Goal: Register for event/course

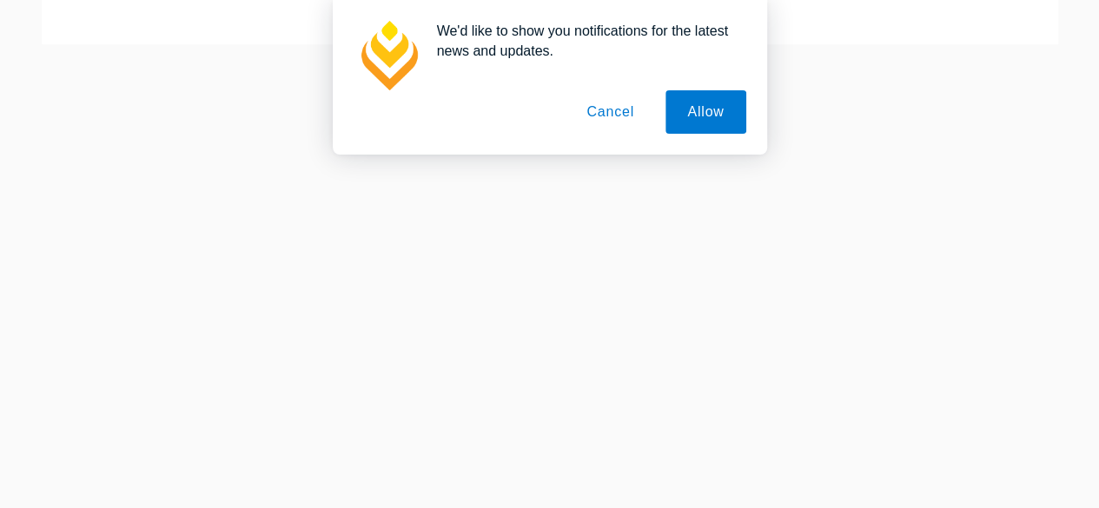
scroll to position [695, 0]
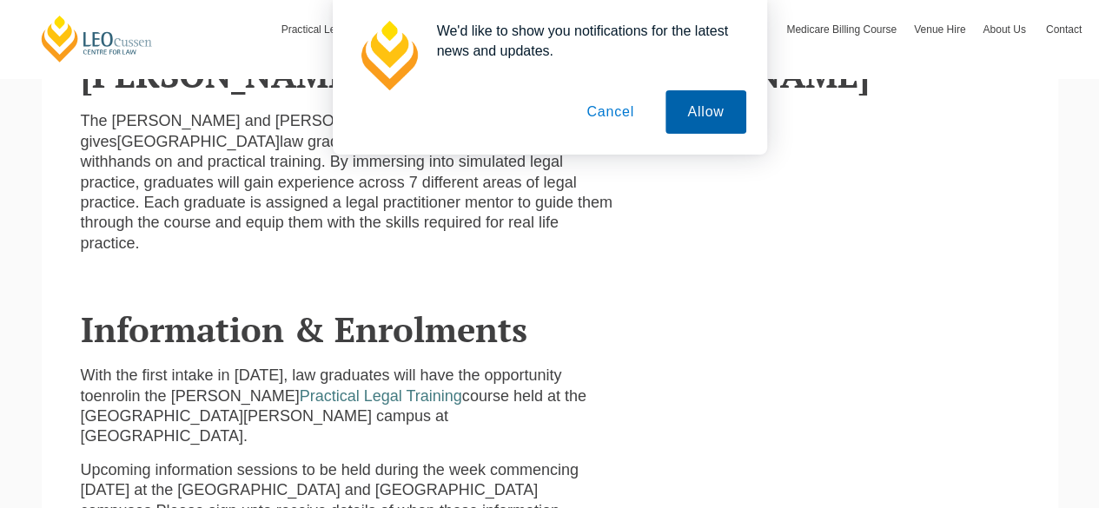
click at [705, 101] on button "Allow" at bounding box center [705, 111] width 80 height 43
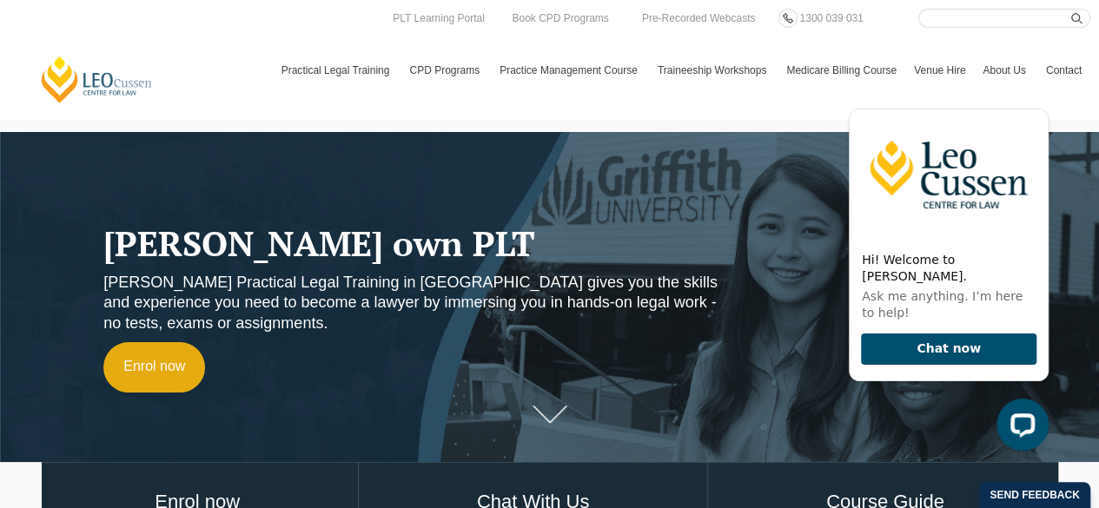
scroll to position [0, 0]
click at [203, 363] on link "Enrol now" at bounding box center [154, 367] width 102 height 50
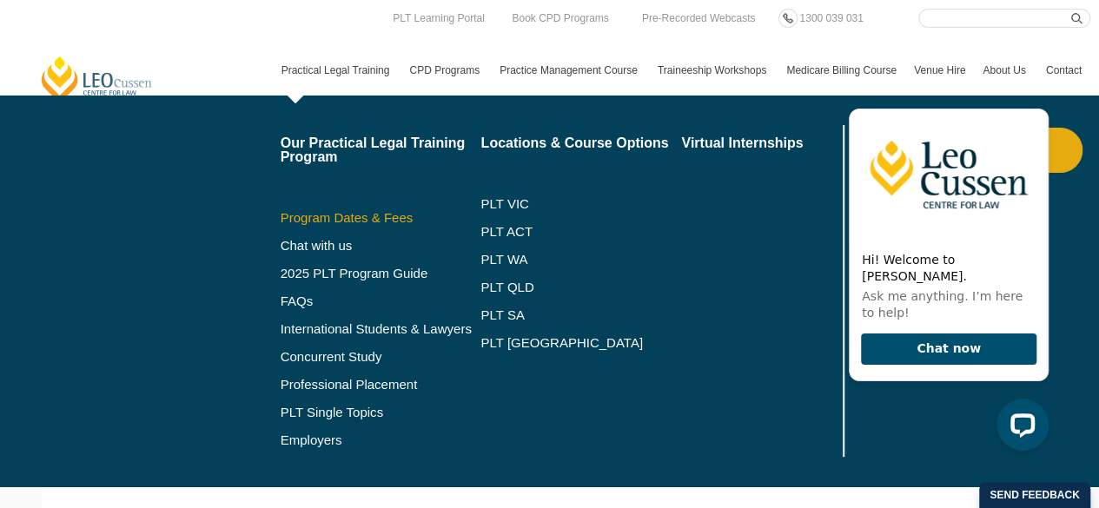
click at [360, 220] on link "Program Dates & Fees" at bounding box center [380, 218] width 201 height 14
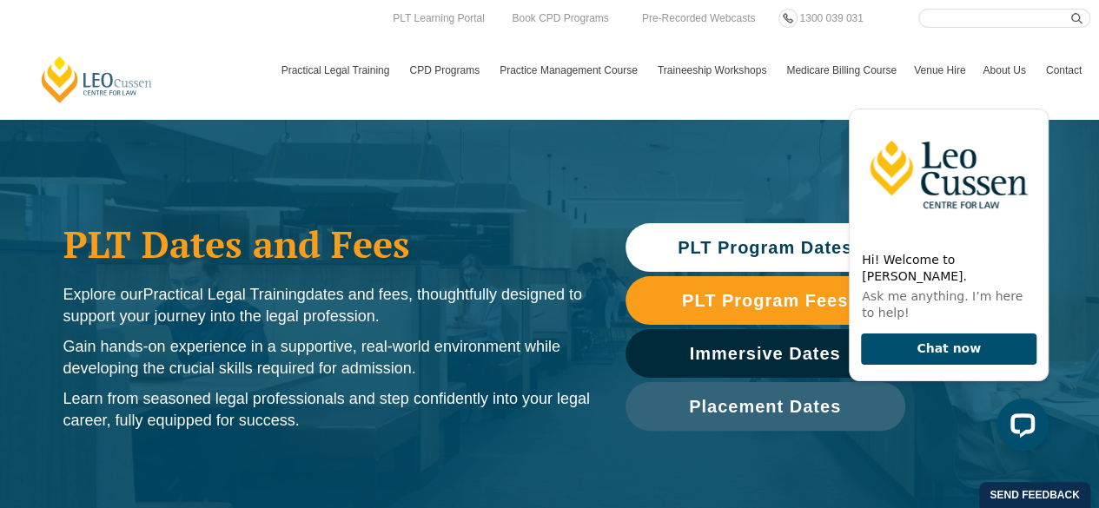
click at [653, 242] on span "PLT Program Dates" at bounding box center [765, 247] width 262 height 17
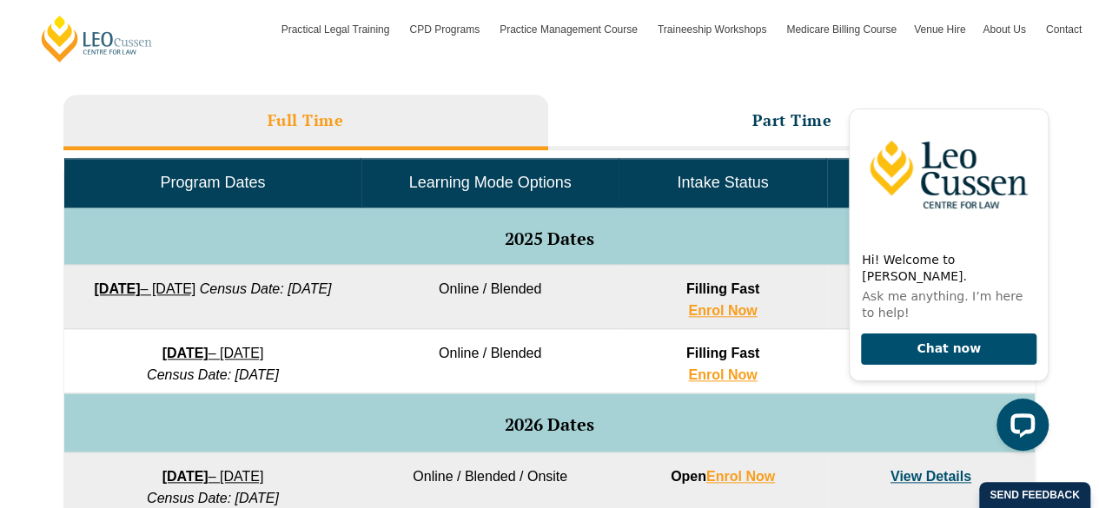
scroll to position [865, 0]
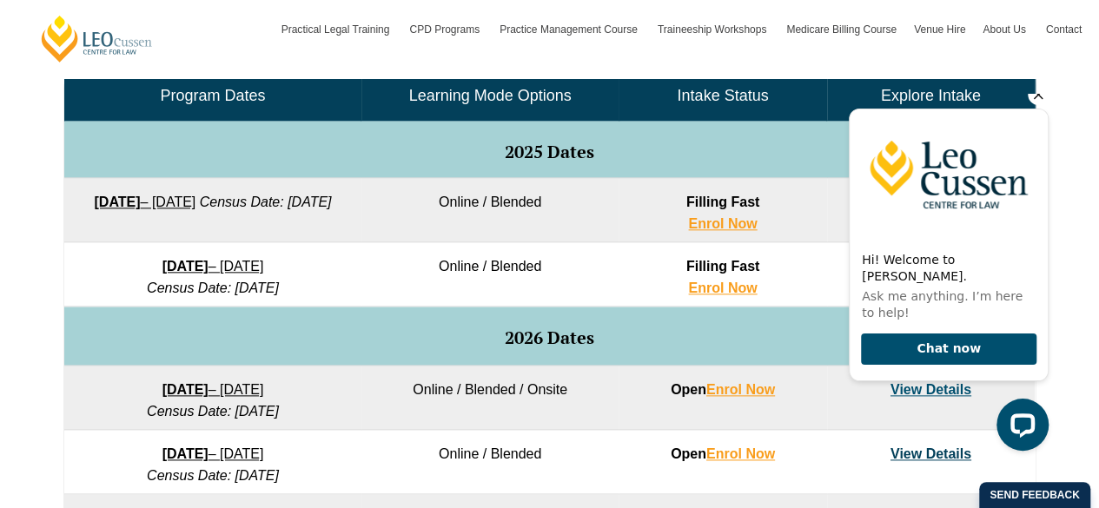
click at [1033, 105] on icon "Hide greeting" at bounding box center [1037, 94] width 21 height 21
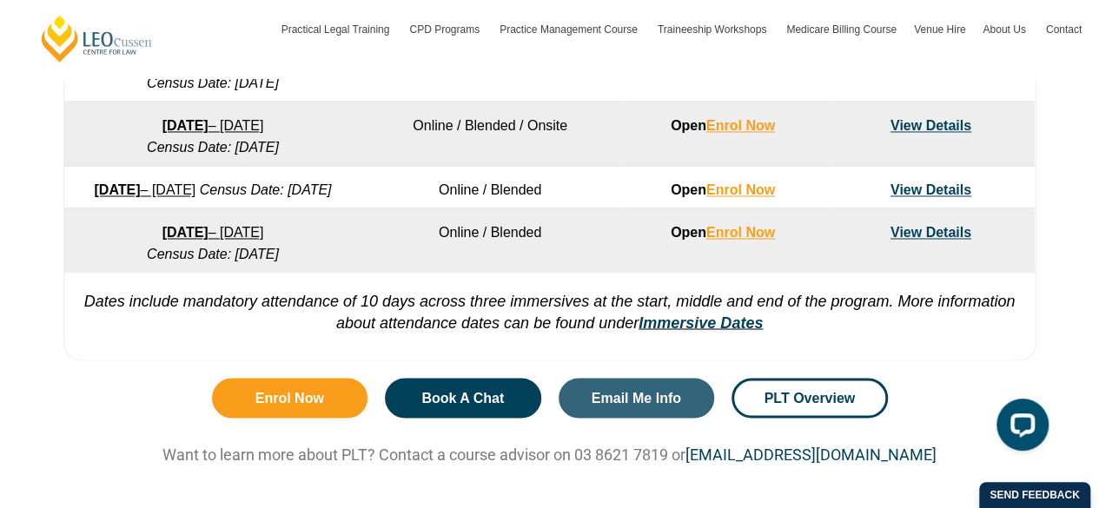
scroll to position [1212, 0]
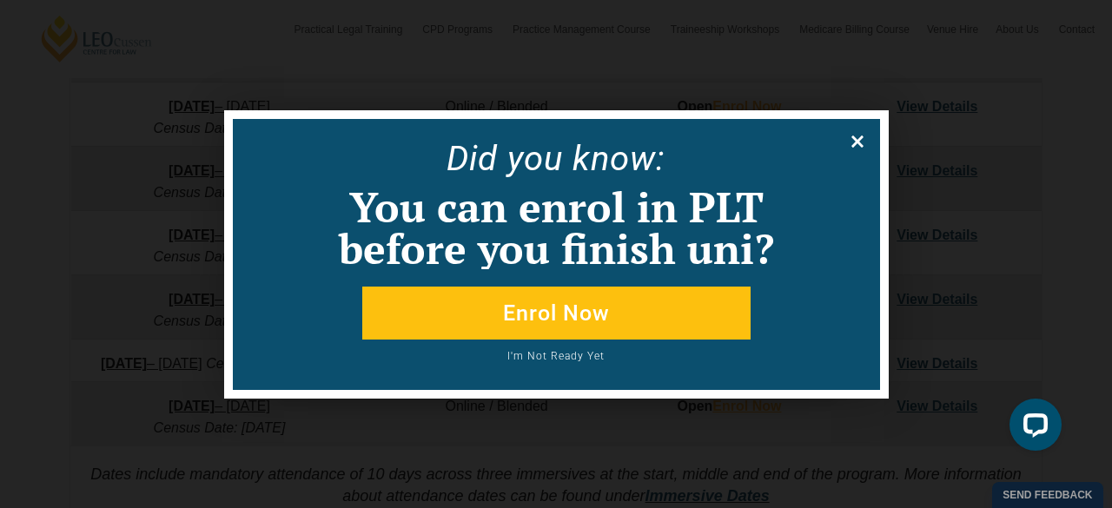
click at [858, 133] on icon at bounding box center [857, 141] width 19 height 19
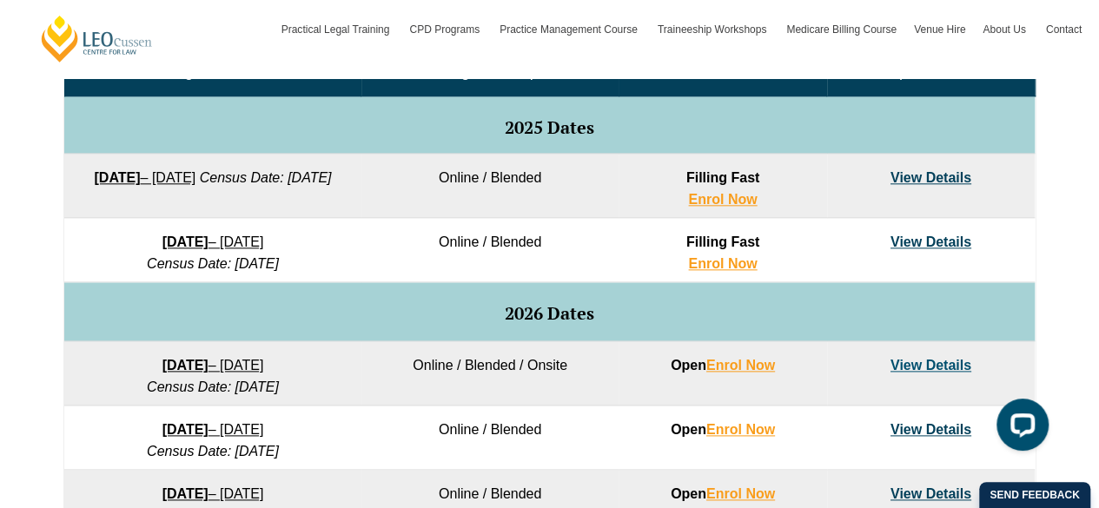
scroll to position [1039, 0]
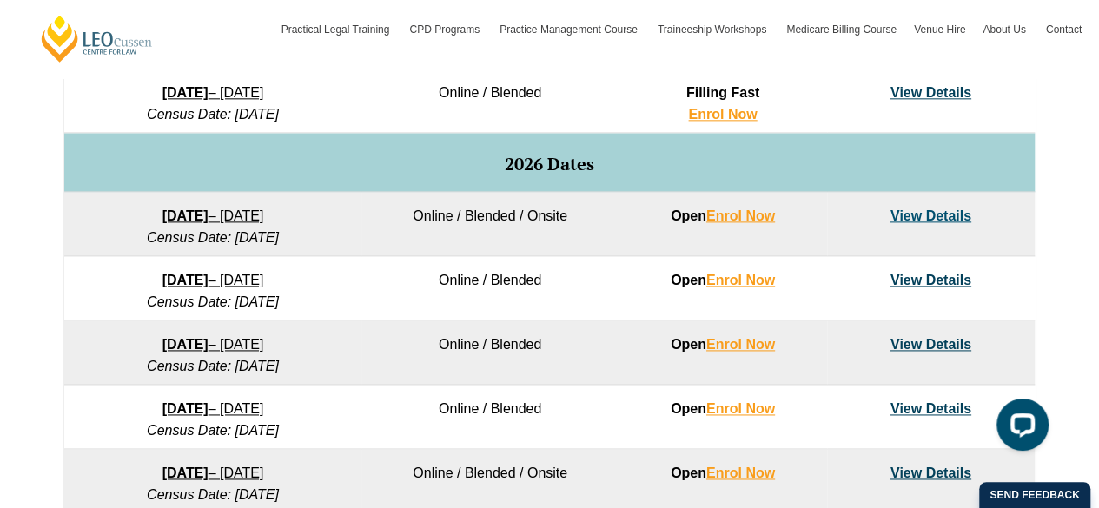
click at [947, 275] on link "View Details" at bounding box center [930, 280] width 81 height 15
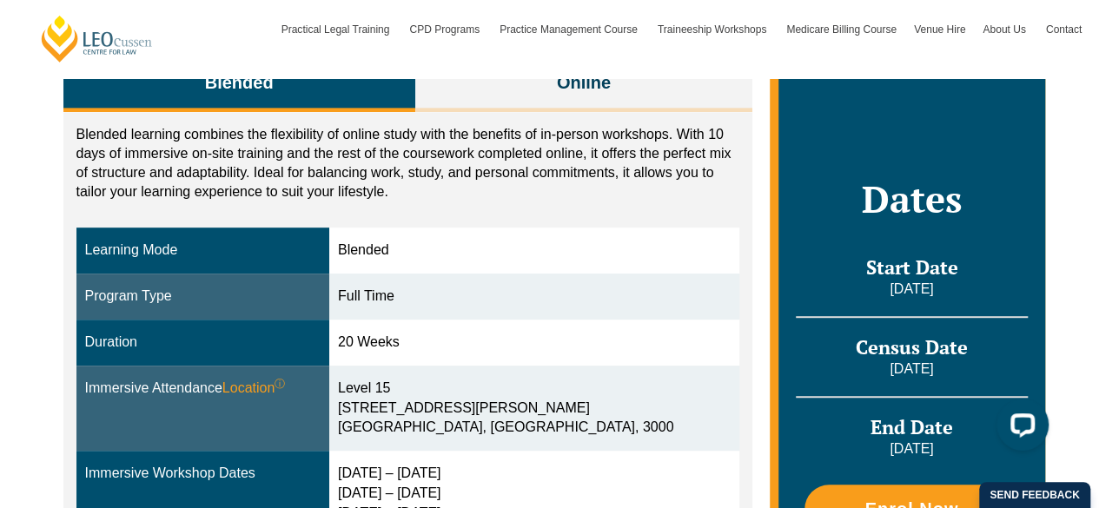
scroll to position [261, 0]
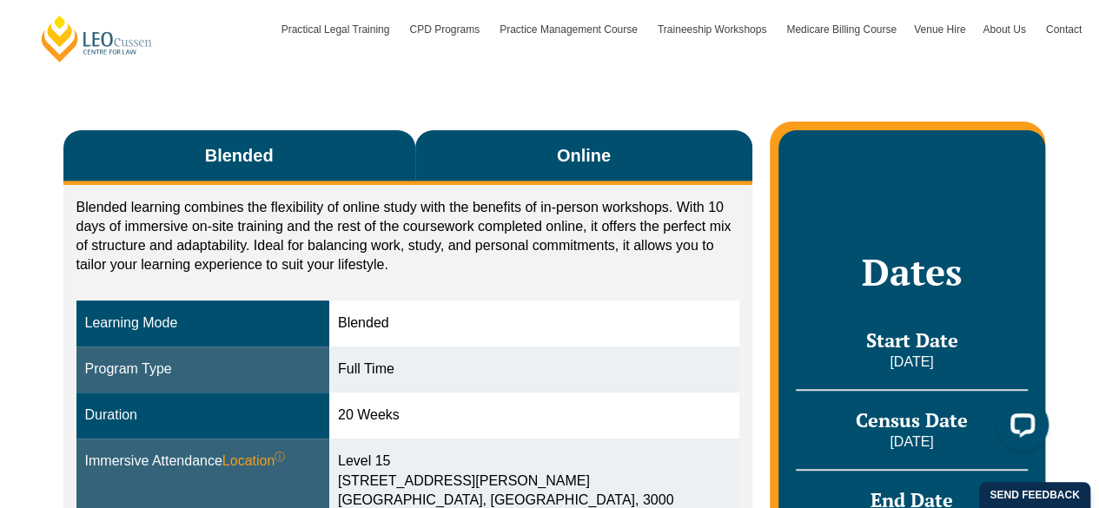
click at [538, 162] on button "Online" at bounding box center [584, 157] width 338 height 55
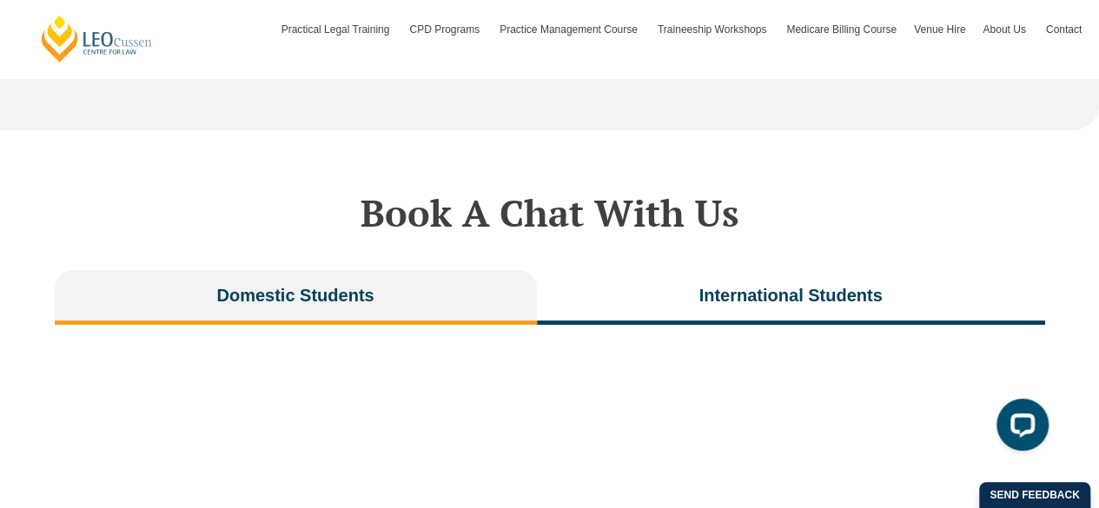
scroll to position [3474, 0]
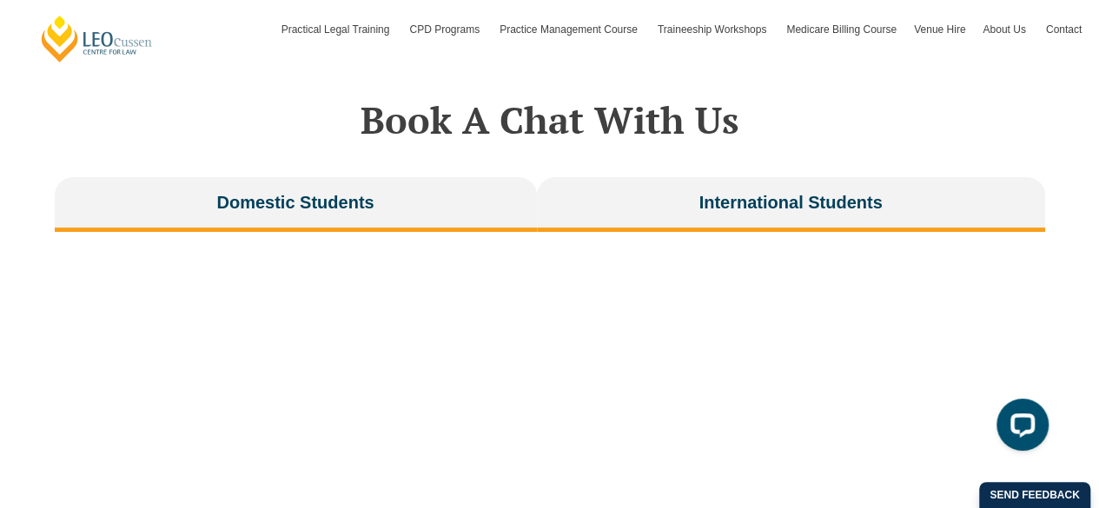
click at [822, 190] on span "International Students" at bounding box center [789, 202] width 183 height 24
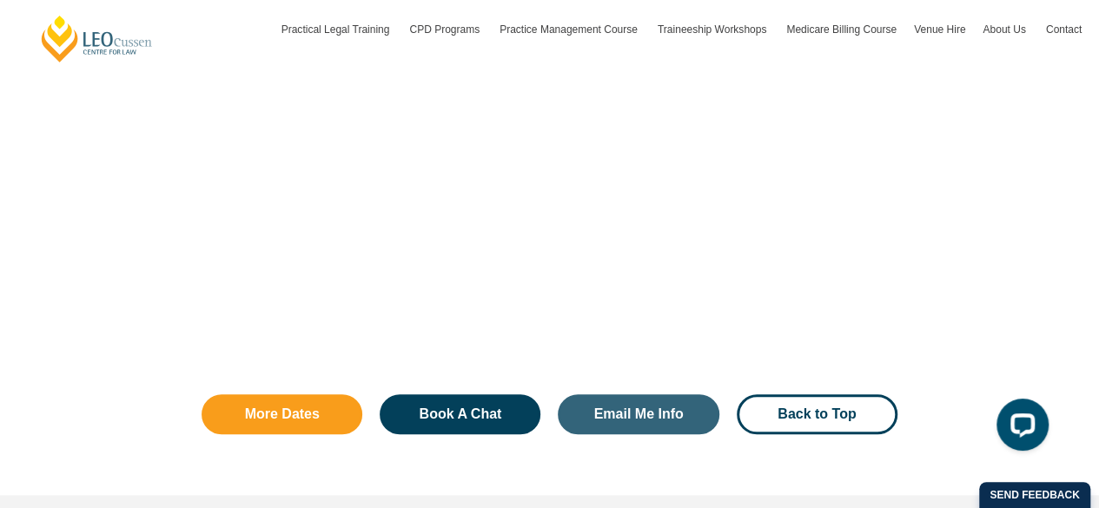
scroll to position [4082, 0]
